Goal: Information Seeking & Learning: Compare options

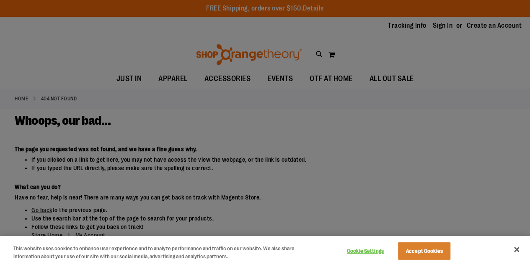
click at [3, 66] on div at bounding box center [265, 132] width 530 height 265
click at [434, 251] on button "Accept Cookies" at bounding box center [424, 251] width 52 height 18
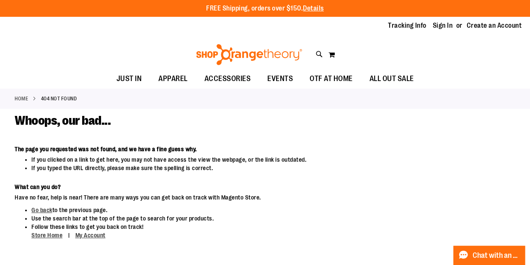
click at [177, 127] on div "Whoops, our bad..." at bounding box center [265, 129] width 501 height 32
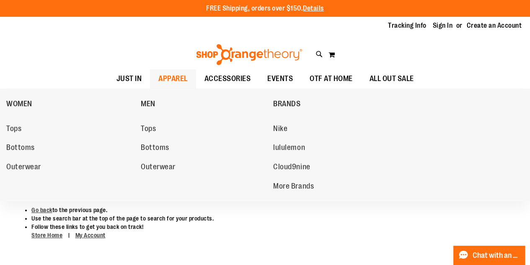
click at [171, 80] on span "APPAREL" at bounding box center [172, 78] width 29 height 19
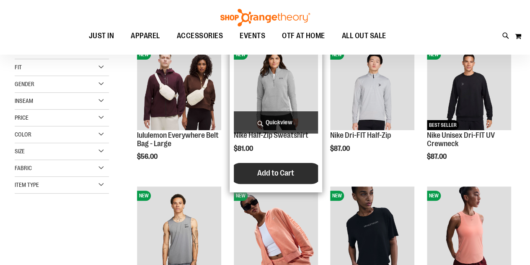
scroll to position [33, 0]
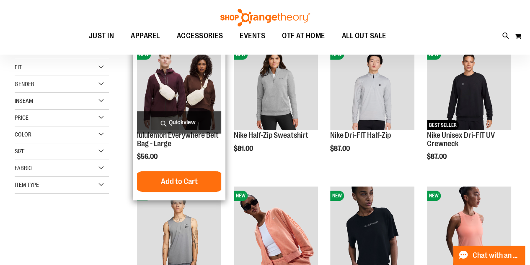
click at [200, 84] on img "product" at bounding box center [179, 87] width 84 height 84
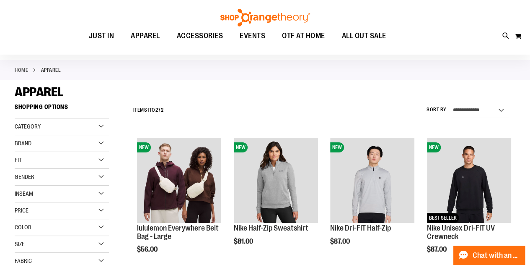
scroll to position [242, 0]
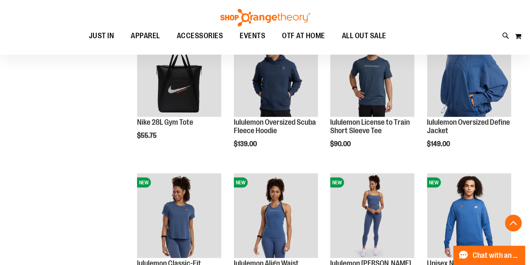
scroll to position [704, 0]
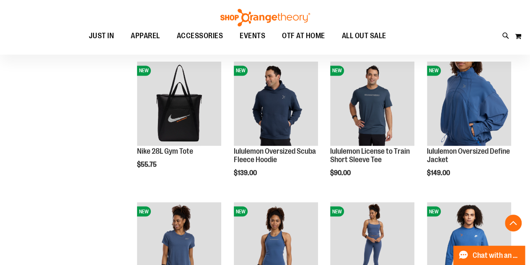
scroll to position [662, 0]
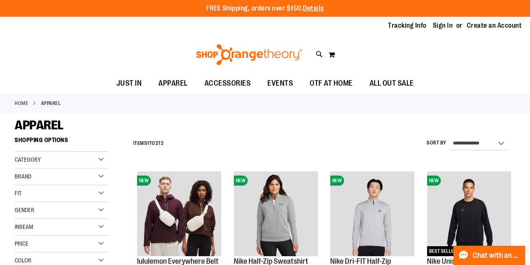
click at [48, 181] on div "Brand" at bounding box center [62, 176] width 94 height 17
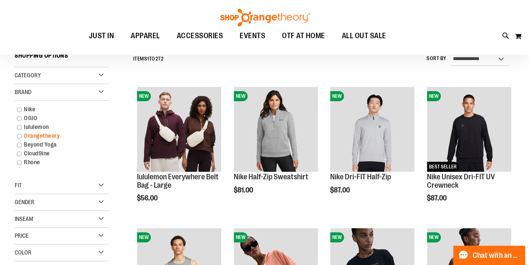
click at [48, 136] on link "Orangetheory" at bounding box center [58, 135] width 91 height 9
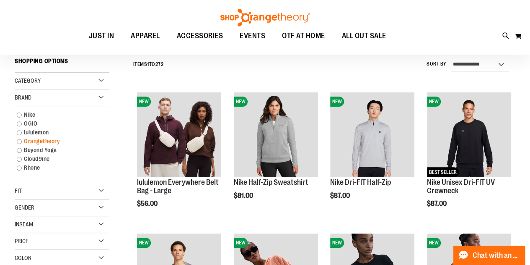
scroll to position [78, 0]
click at [48, 140] on link "Orangetheory" at bounding box center [58, 141] width 91 height 9
click at [19, 140] on link "Orangetheory" at bounding box center [58, 141] width 91 height 9
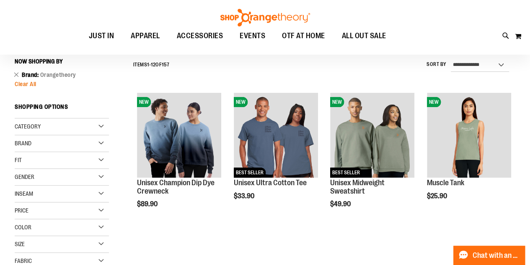
click at [25, 85] on span "Clear All" at bounding box center [26, 83] width 22 height 7
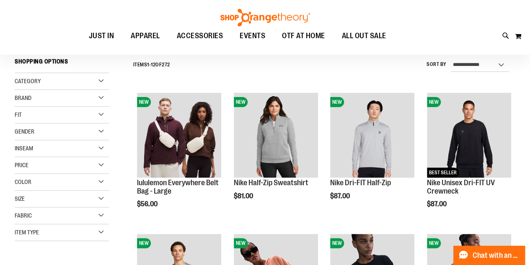
click at [24, 98] on span "Brand" at bounding box center [23, 97] width 17 height 7
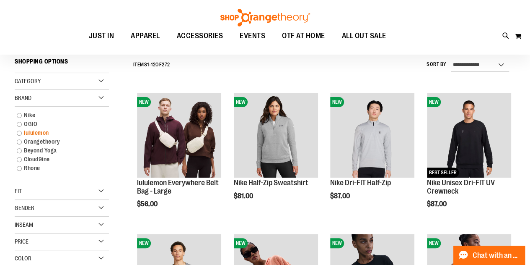
click at [29, 130] on link "lululemon" at bounding box center [58, 132] width 91 height 9
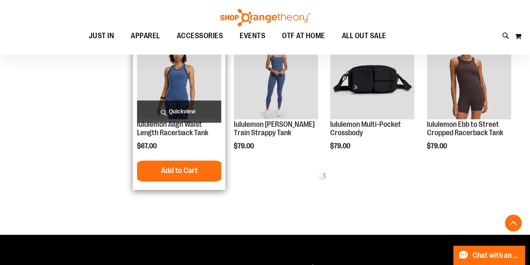
scroll to position [497, 0]
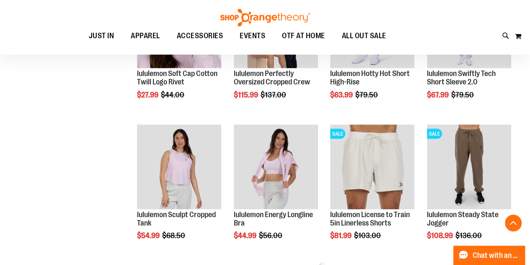
scroll to position [749, 0]
